Goal: Transaction & Acquisition: Subscribe to service/newsletter

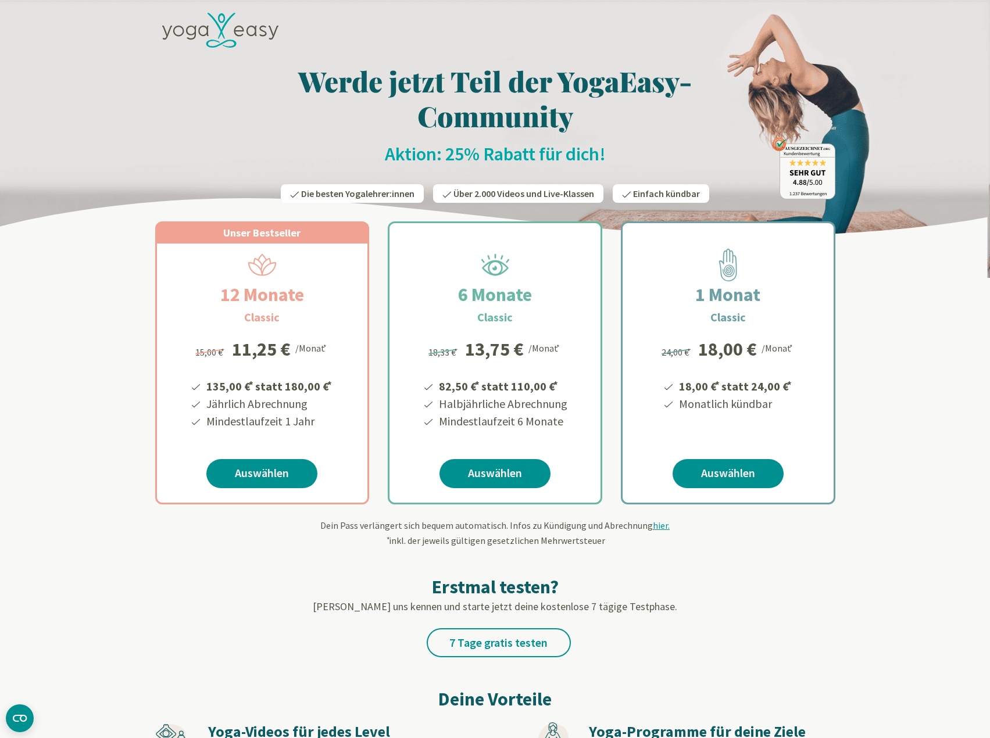
click at [207, 31] on icon at bounding box center [203, 31] width 10 height 10
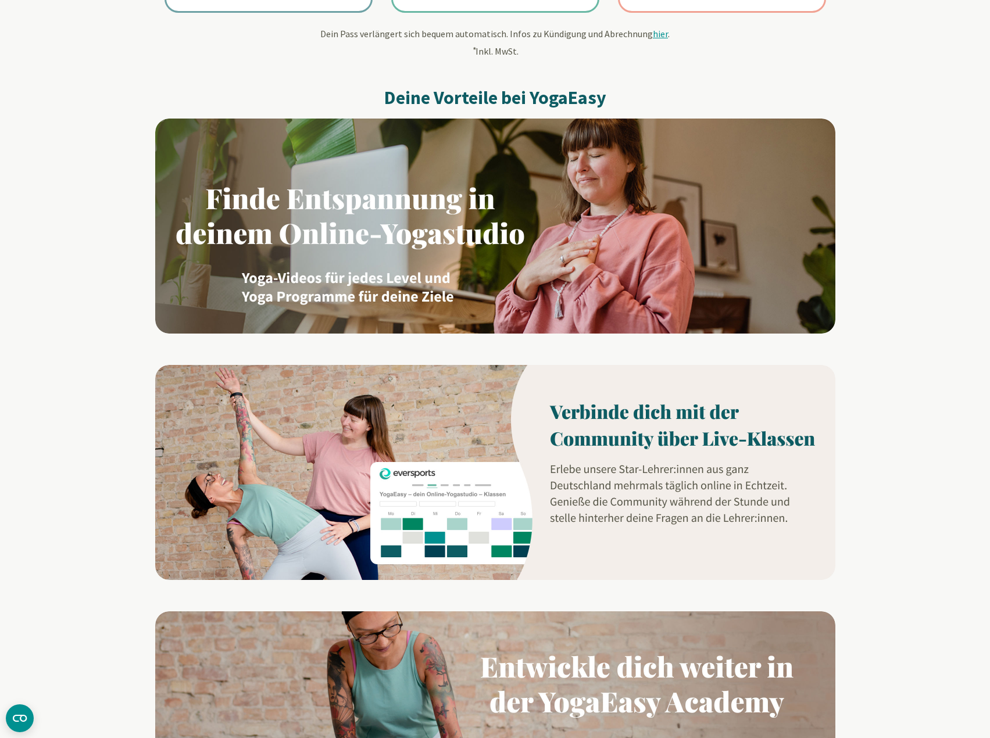
scroll to position [232, 0]
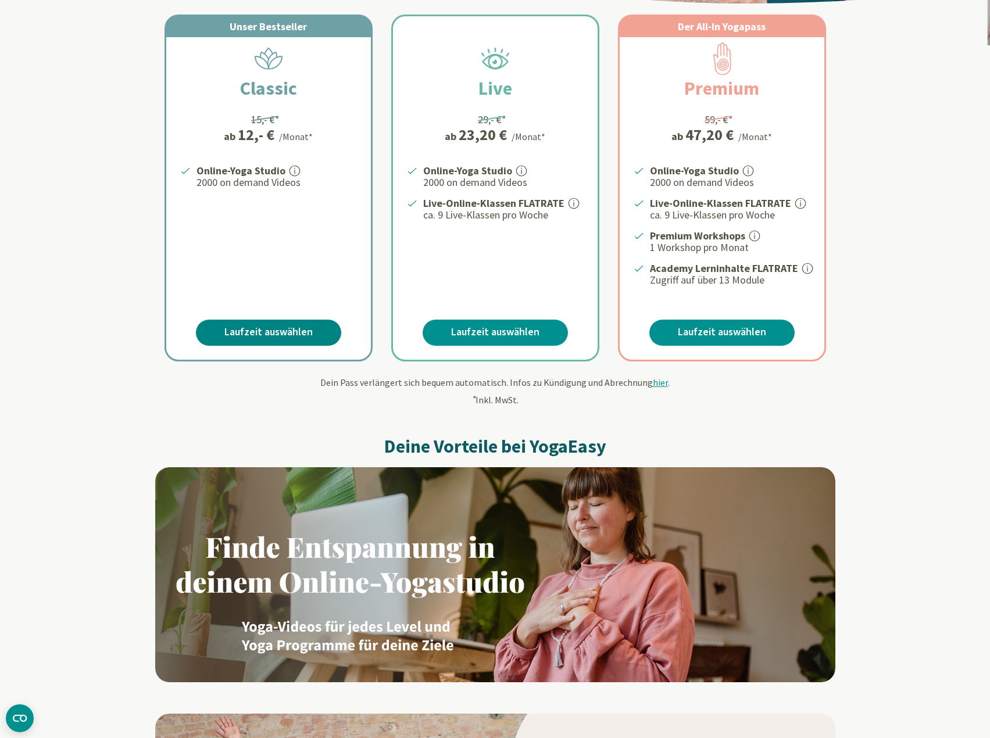
click at [288, 329] on link "Laufzeit auswählen" at bounding box center [268, 333] width 145 height 26
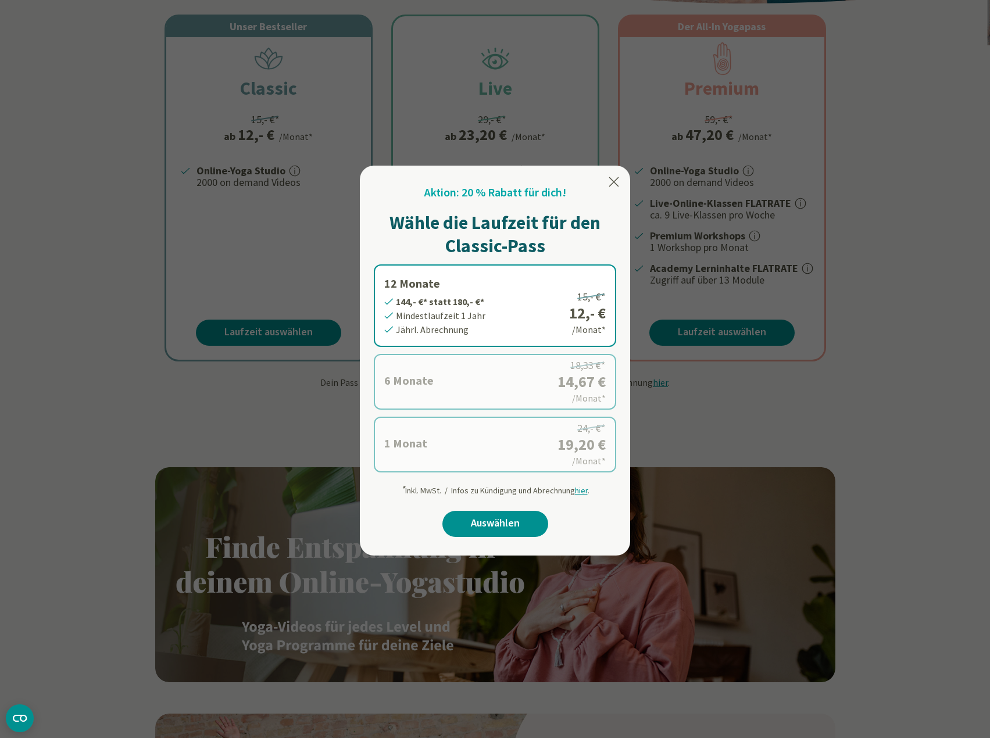
click at [717, 436] on div at bounding box center [495, 369] width 990 height 738
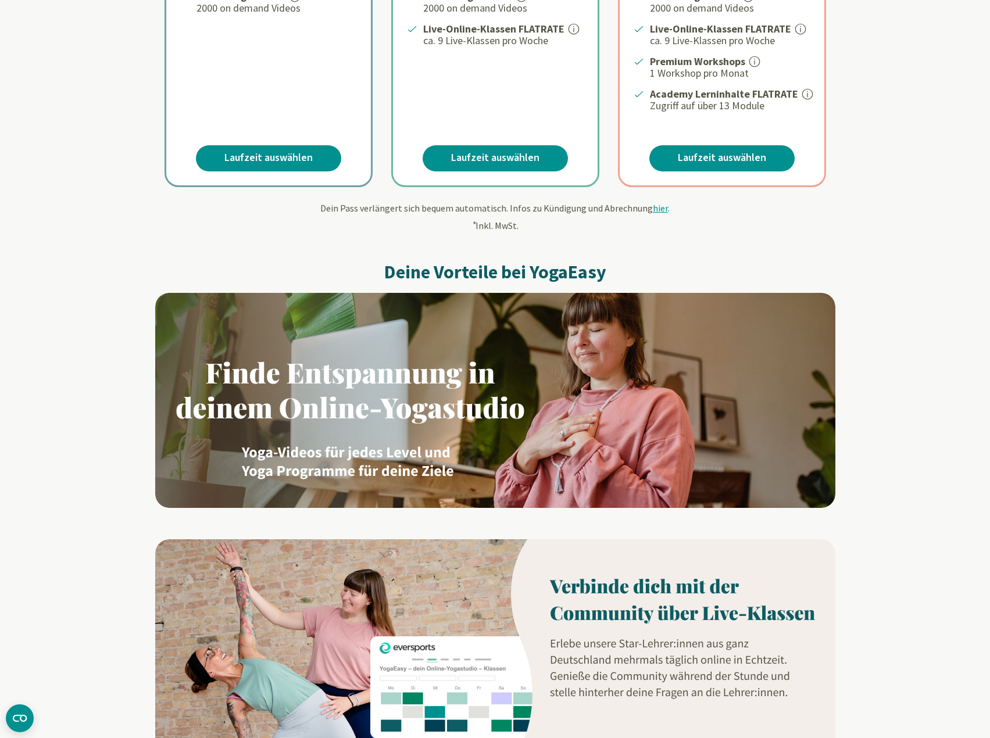
scroll to position [0, 0]
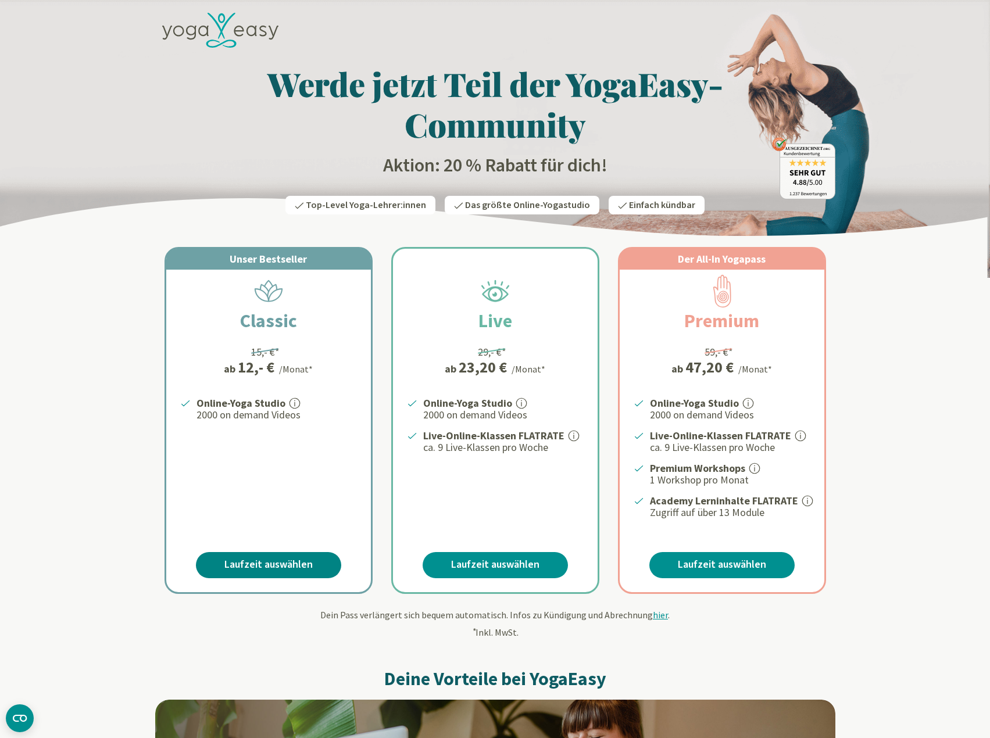
click at [260, 563] on link "Laufzeit auswählen" at bounding box center [268, 565] width 145 height 26
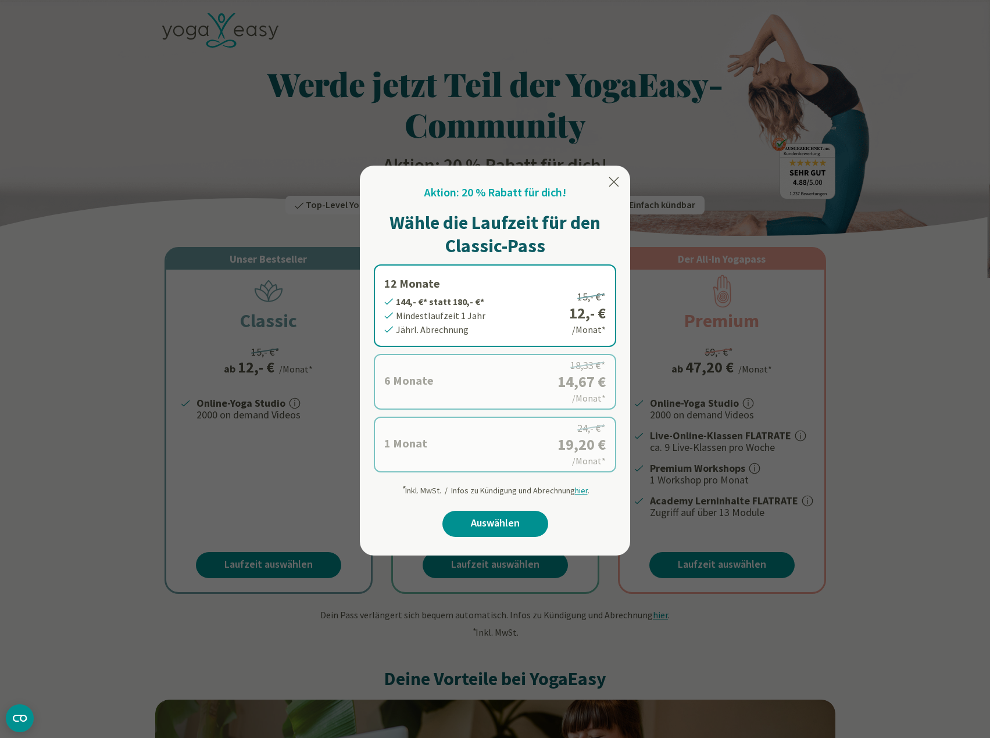
click at [512, 312] on label "12 Monate 144,- €* statt 180,- €* Mindestlaufzeit 1 Jahr Jährl. Abrechnung 15,-…" at bounding box center [495, 305] width 242 height 83
click at [495, 526] on link "Auswählen" at bounding box center [495, 524] width 106 height 26
